Goal: Transaction & Acquisition: Purchase product/service

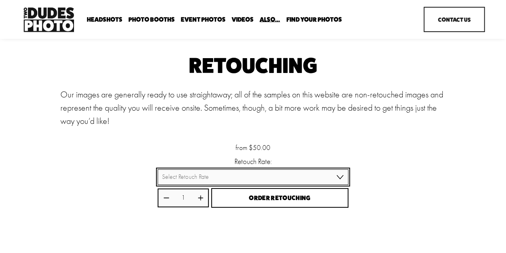
click at [189, 180] on select "Select Retouch Rate Individual Rate ($50/image) 4 Images ($150) 8 Images ($200)" at bounding box center [253, 177] width 191 height 16
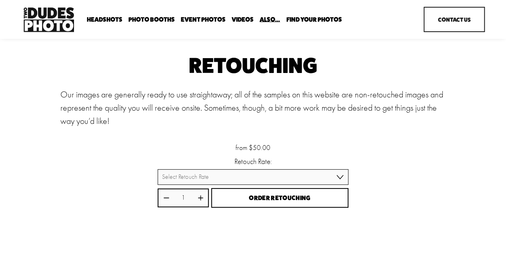
click at [106, 198] on div "Retouching Our images are generally ready to use straightaway; all of the sampl…" at bounding box center [253, 161] width 506 height 211
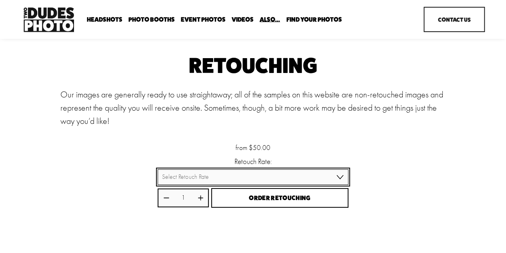
click at [203, 180] on select "Select Retouch Rate Individual Rate ($50/image) 4 Images ($150) 8 Images ($200)" at bounding box center [253, 177] width 191 height 16
select select "4 Images ($150)"
click at [158, 170] on select "Select Retouch Rate Individual Rate ($50/image) 4 Images ($150) 8 Images ($200)" at bounding box center [253, 177] width 191 height 16
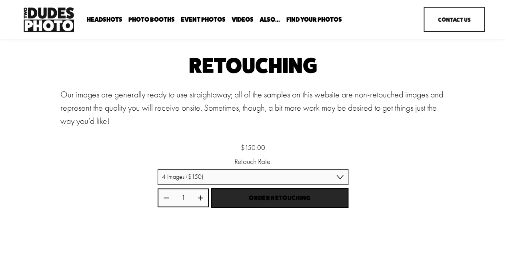
click at [231, 206] on button "Order Retouching" at bounding box center [279, 198] width 137 height 20
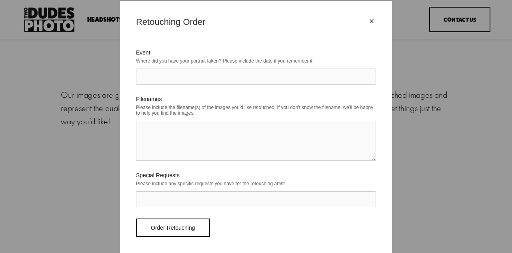
click at [372, 18] on div "×" at bounding box center [371, 21] width 9 height 9
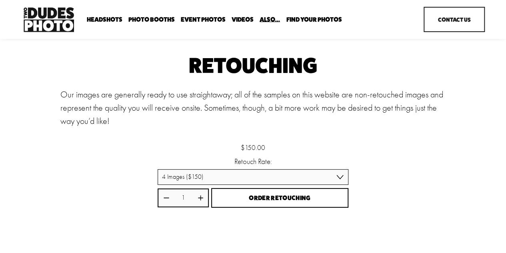
click at [93, 15] on div "Headshots Expo Headshots In Your Office Executive / VIP Portraits" at bounding box center [217, 19] width 392 height 29
click at [0, 0] on span "Executive / VIP Portraits" at bounding box center [0, 0] width 0 height 0
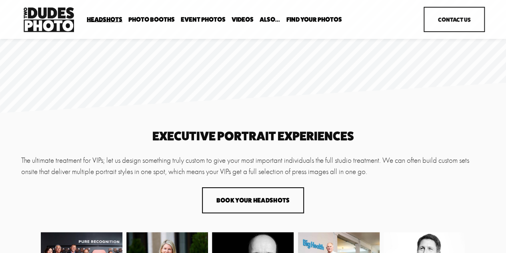
click at [307, 12] on div "Headshots Expo Headshots In Your Office Executive / VIP Portraits" at bounding box center [217, 19] width 392 height 29
click at [0, 0] on link "Headshots" at bounding box center [0, 0] width 0 height 0
